Goal: Task Accomplishment & Management: Use online tool/utility

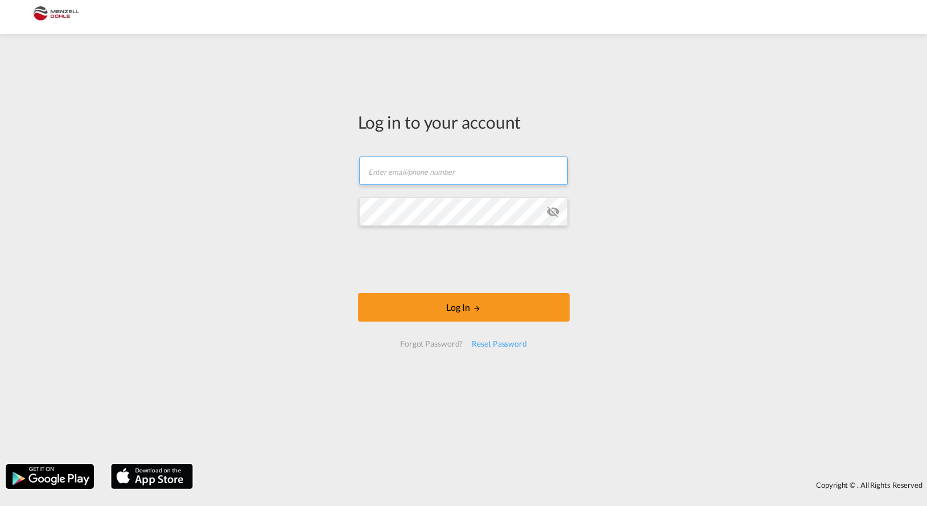
click at [398, 167] on input "text" at bounding box center [463, 171] width 209 height 28
type input "[PERSON_NAME][EMAIL_ADDRESS][DOMAIN_NAME]"
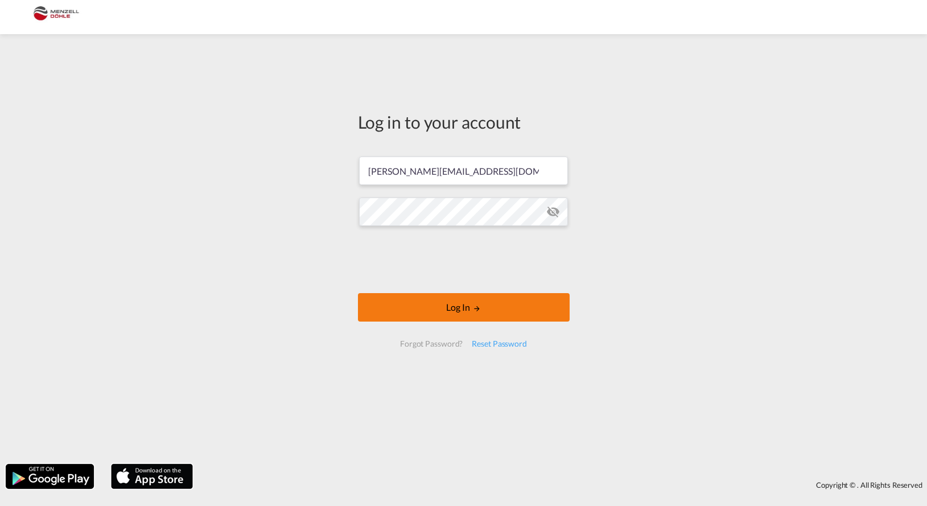
click at [465, 305] on button "Log In" at bounding box center [464, 307] width 212 height 28
